Goal: Use online tool/utility: Utilize a website feature to perform a specific function

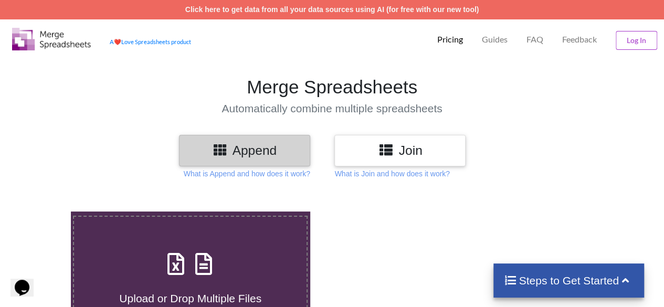
click at [235, 154] on h3 "Append" at bounding box center [244, 150] width 115 height 15
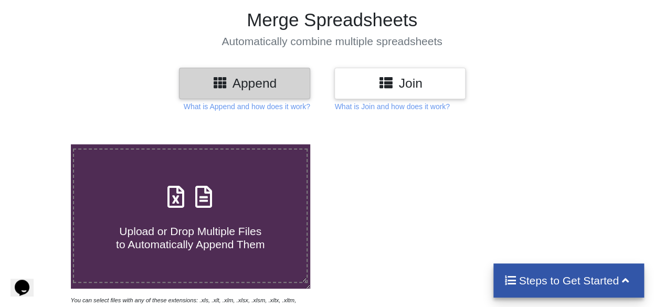
scroll to position [105, 0]
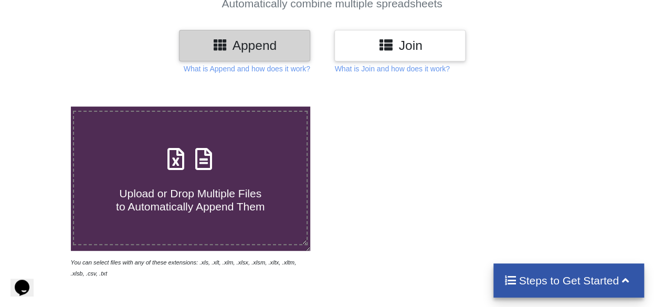
click at [169, 204] on span "Upload or Drop Multiple Files to Automatically Append Them" at bounding box center [190, 199] width 148 height 25
click at [44, 107] on input "Upload or Drop Multiple Files to Automatically Append Them" at bounding box center [44, 107] width 0 height 0
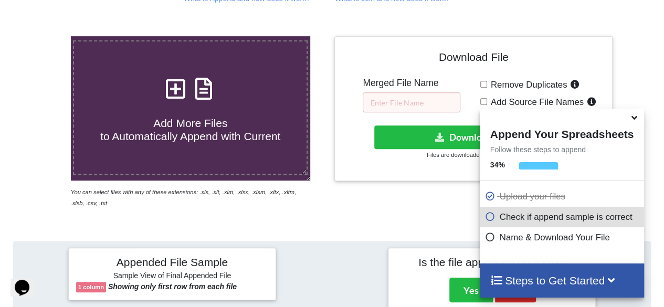
scroll to position [153, 0]
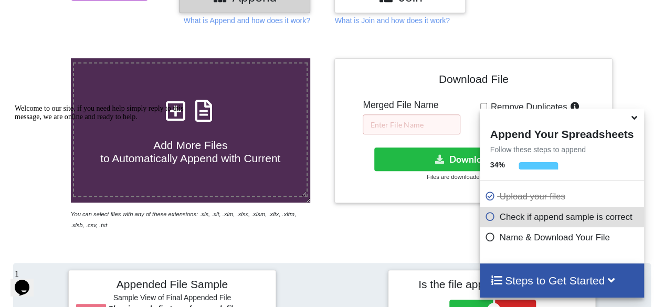
click at [194, 121] on div "Welcome to our site, if you need help simply reply to this message, we are onli…" at bounding box center [109, 112] width 189 height 17
click at [190, 121] on div "Welcome to our site, if you need help simply reply to this message, we are onli…" at bounding box center [109, 112] width 189 height 17
click at [183, 121] on div "Welcome to our site, if you need help simply reply to this message, we are onli…" at bounding box center [109, 112] width 189 height 17
click at [176, 109] on div "Welcome to our site, if you need help simply reply to this message, we are onli…" at bounding box center [109, 112] width 189 height 17
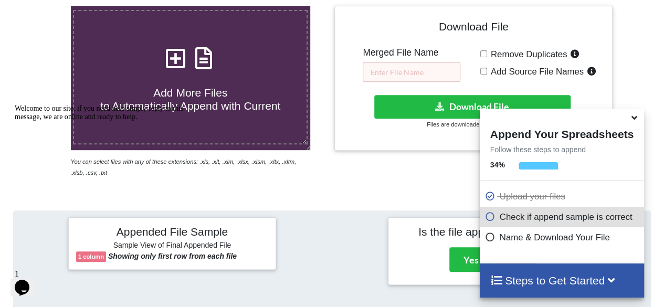
click at [633, 119] on icon at bounding box center [634, 115] width 11 height 9
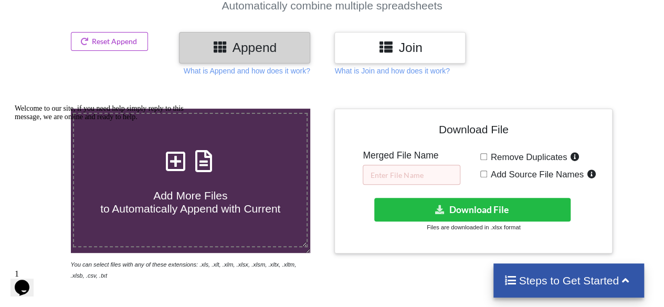
scroll to position [153, 0]
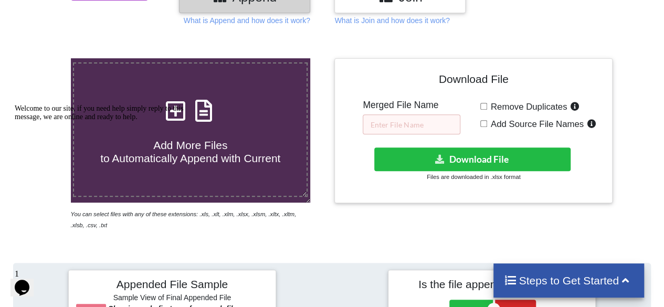
click at [239, 143] on h4 "Add More Files to Automatically Append with Current" at bounding box center [190, 145] width 232 height 40
click at [44, 58] on input "Add More Files to Automatically Append with Current" at bounding box center [44, 58] width 0 height 0
type input "C:\fakepath\Incomplete works 2.xlsx"
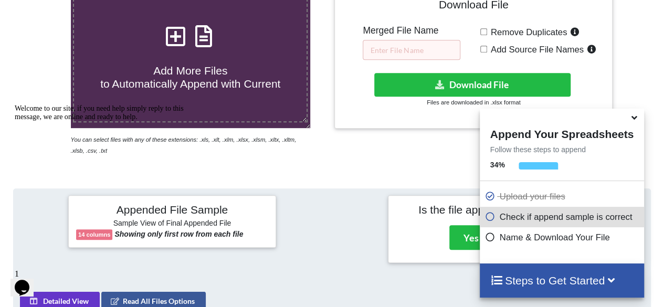
scroll to position [206, 0]
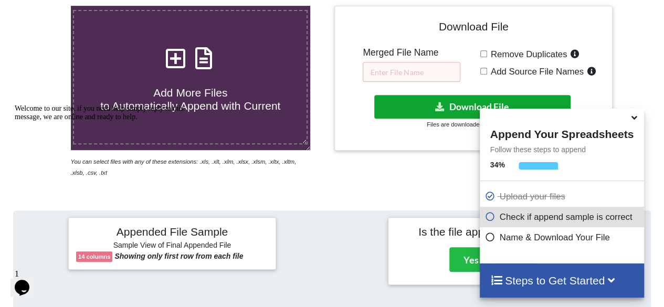
click at [411, 110] on button "Download File" at bounding box center [472, 107] width 197 height 24
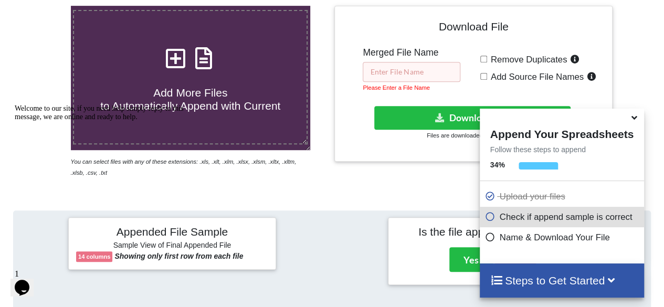
click at [382, 72] on input "text" at bounding box center [412, 72] width 98 height 20
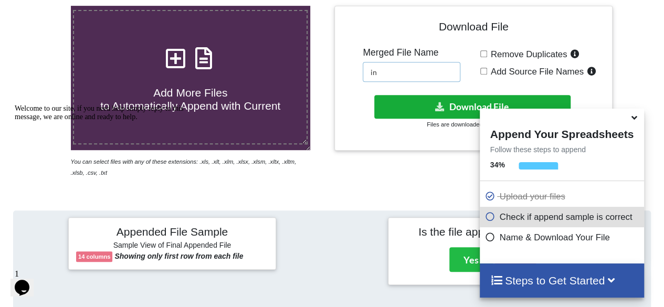
type input "in"
click at [462, 109] on button "Download File" at bounding box center [472, 107] width 197 height 24
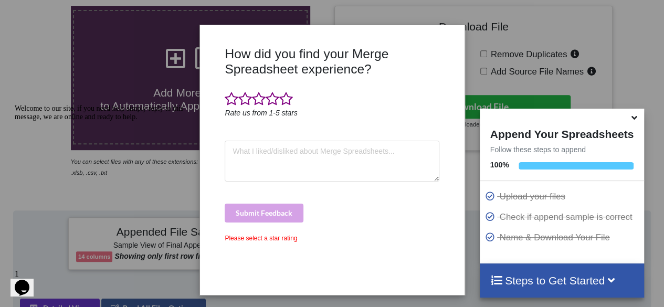
click at [165, 121] on div "Welcome to our site, if you need help simply reply to this message, we are onli…" at bounding box center [109, 112] width 189 height 17
drag, startPoint x: 21, startPoint y: 176, endPoint x: 33, endPoint y: 277, distance: 101.4
click at [15, 104] on icon "Chat attention grabber" at bounding box center [15, 104] width 0 height 0
click at [630, 119] on icon at bounding box center [634, 115] width 11 height 9
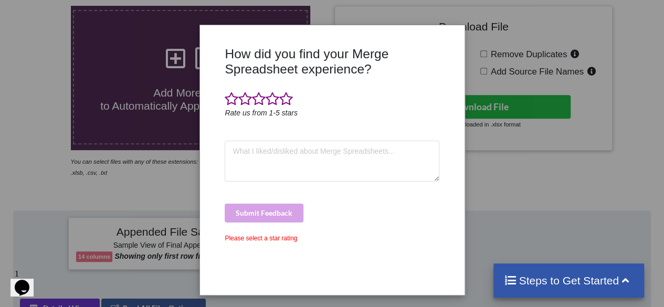
drag, startPoint x: 463, startPoint y: 73, endPoint x: 456, endPoint y: 247, distance: 173.3
click at [462, 249] on div at bounding box center [453, 166] width 22 height 241
